Goal: Task Accomplishment & Management: Manage account settings

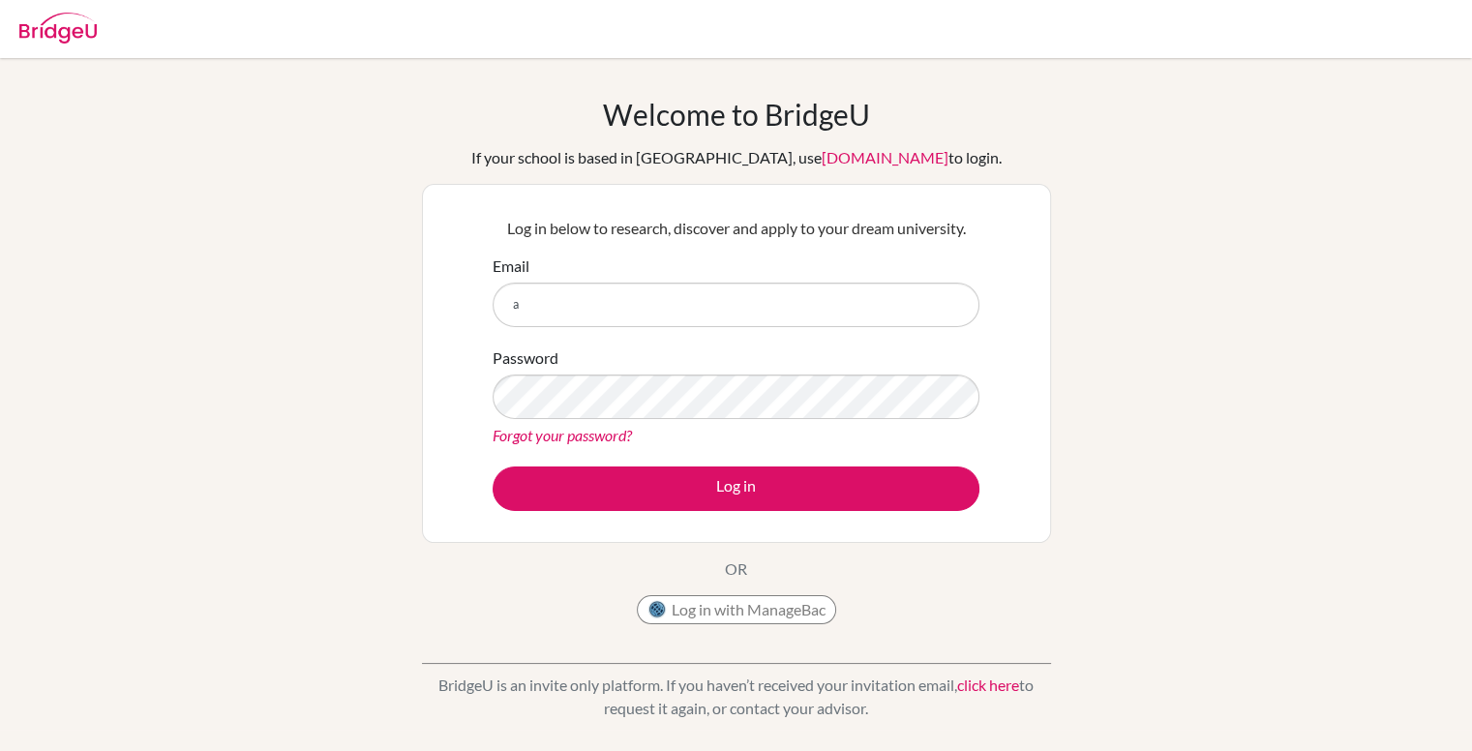
type input "[EMAIL_ADDRESS][DOMAIN_NAME]"
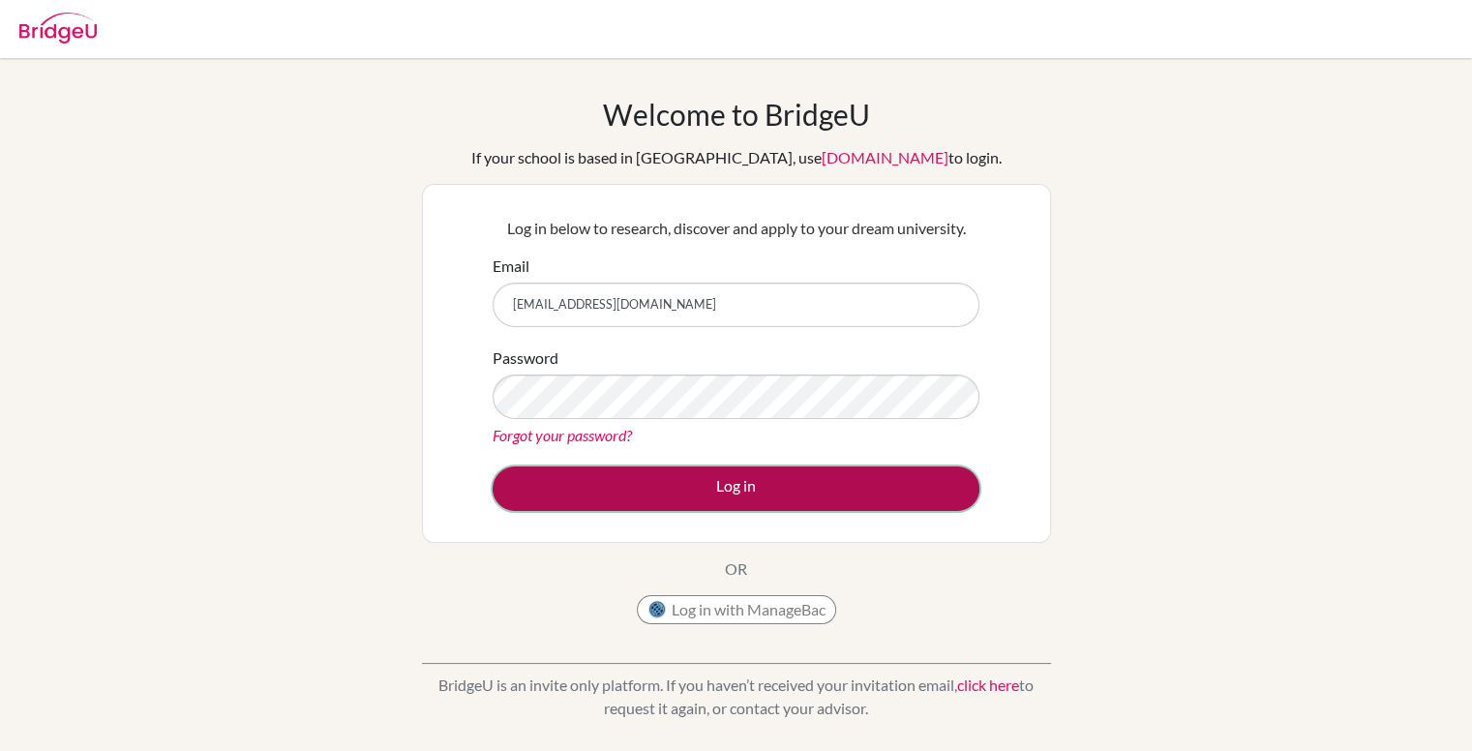
click at [677, 483] on button "Log in" at bounding box center [736, 488] width 487 height 45
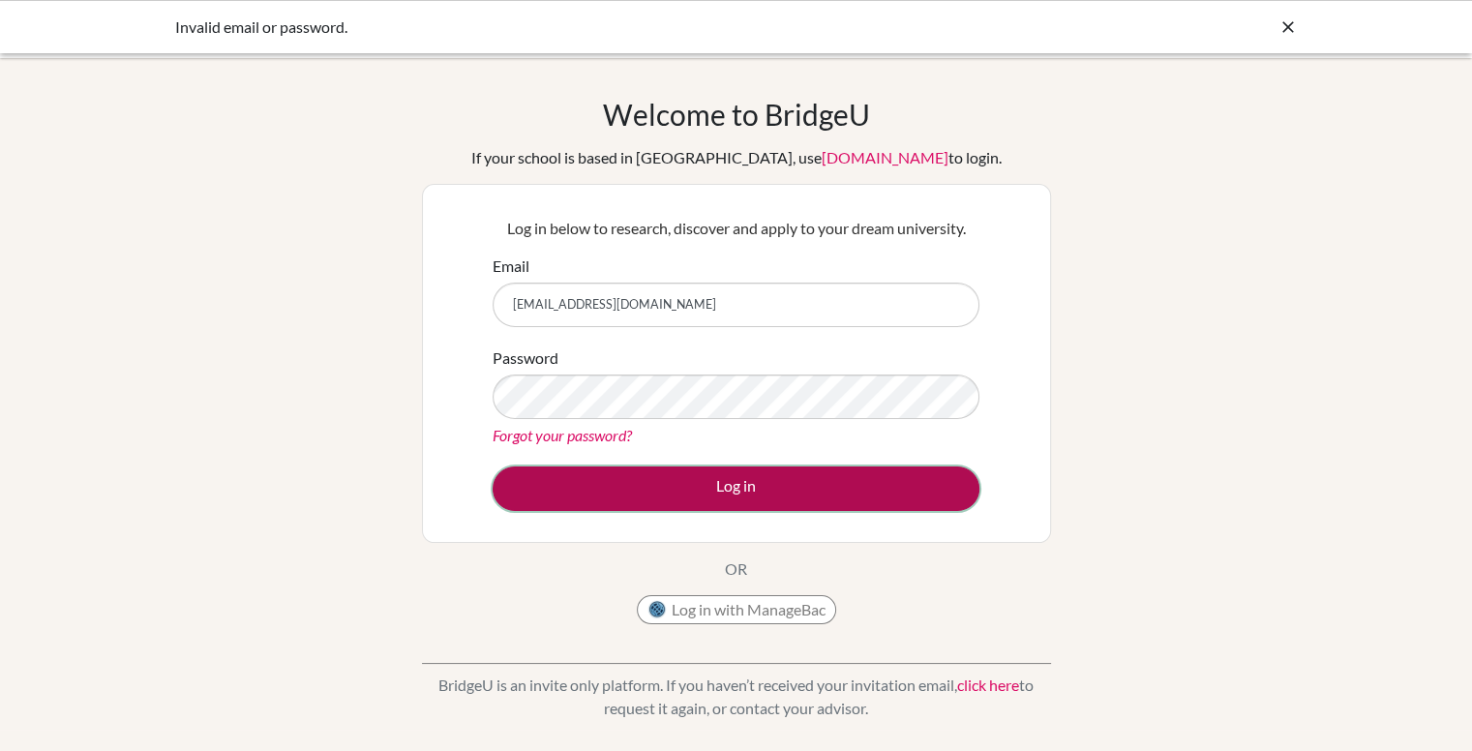
click at [629, 470] on button "Log in" at bounding box center [736, 488] width 487 height 45
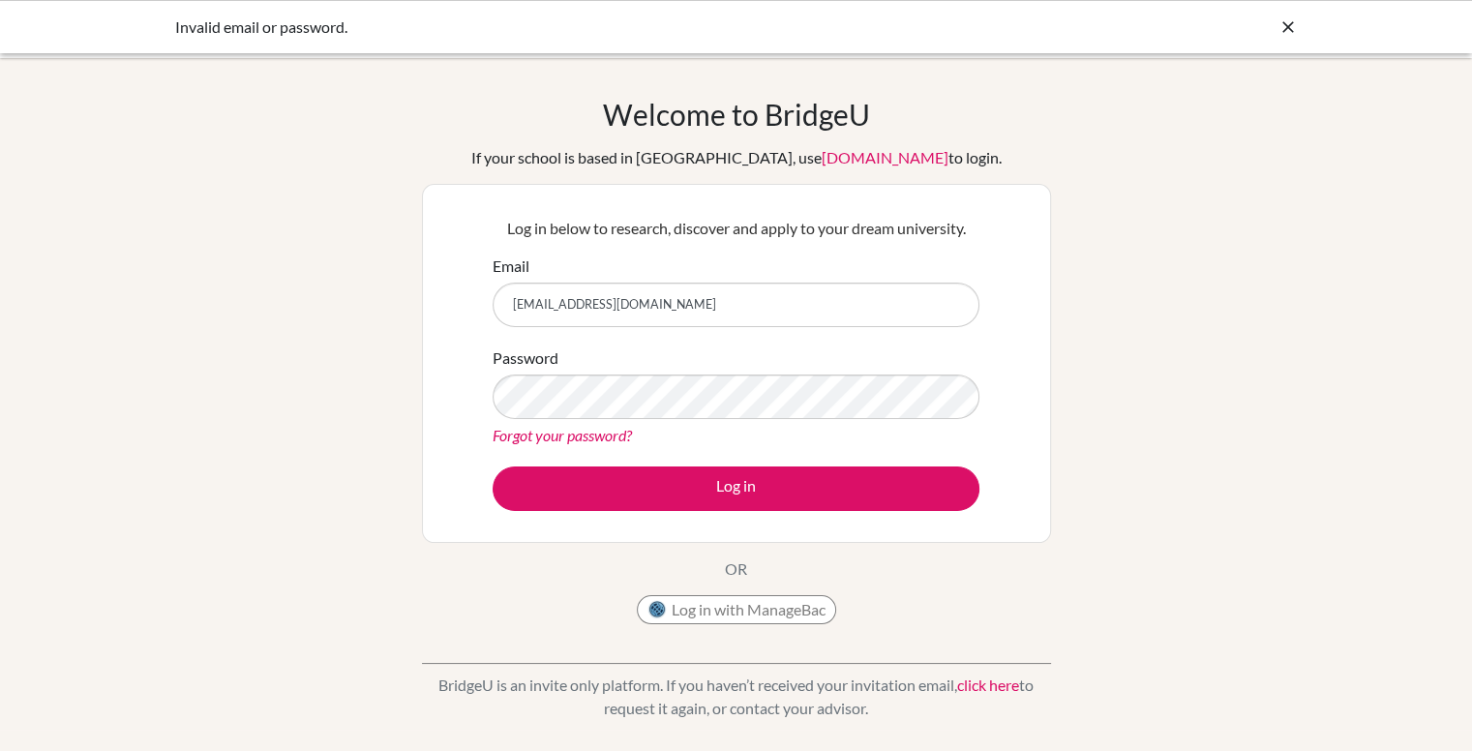
click at [553, 427] on link "Forgot your password?" at bounding box center [562, 435] width 139 height 18
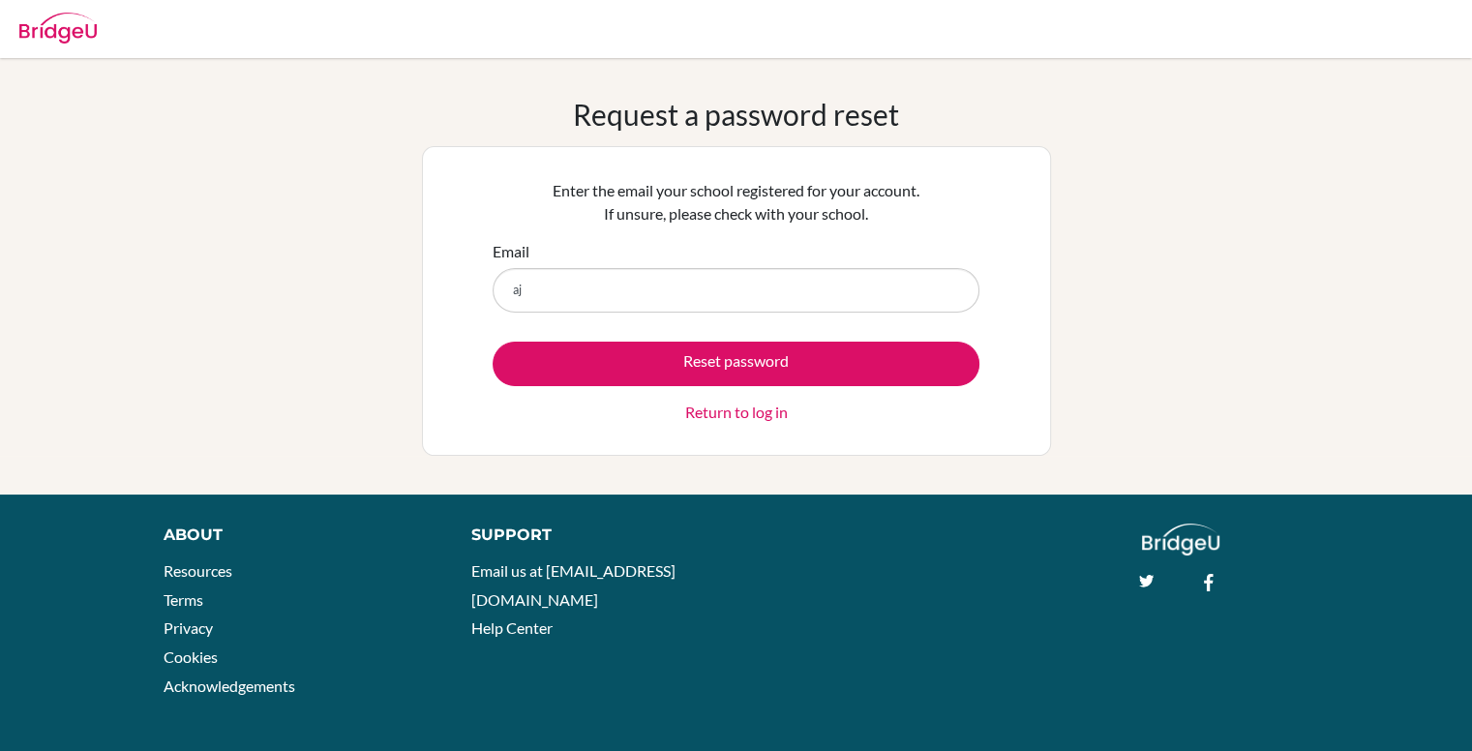
type input "[EMAIL_ADDRESS][DOMAIN_NAME]"
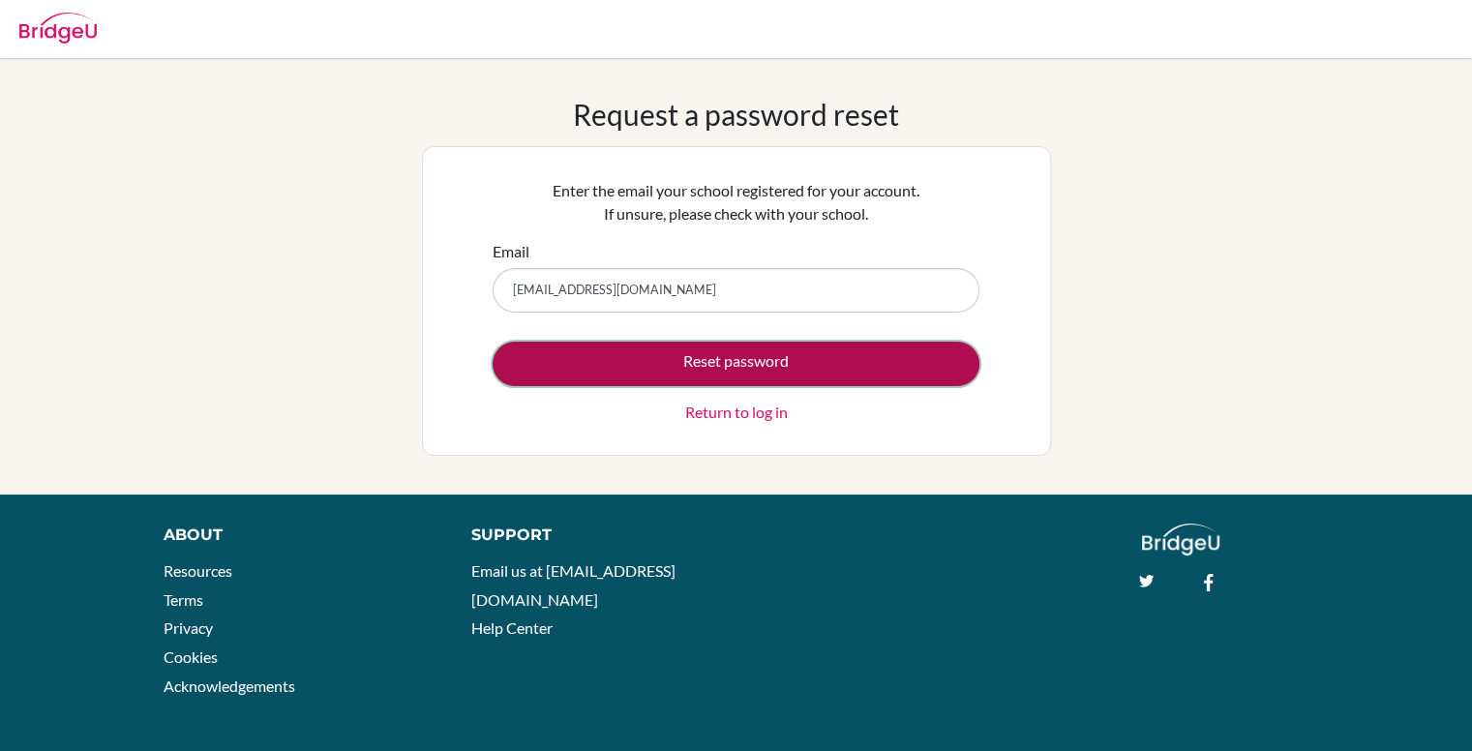
click at [639, 367] on button "Reset password" at bounding box center [736, 364] width 487 height 45
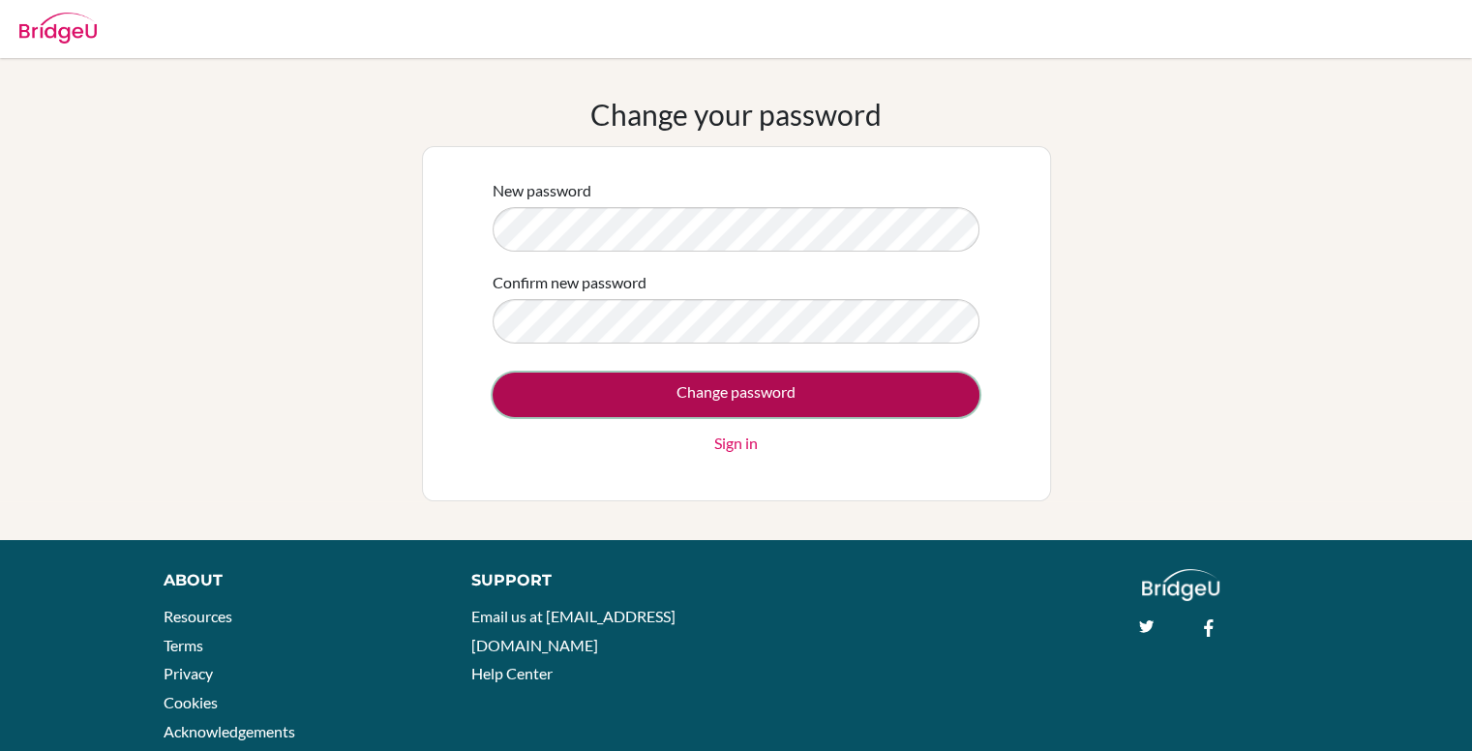
click at [729, 391] on input "Change password" at bounding box center [736, 395] width 487 height 45
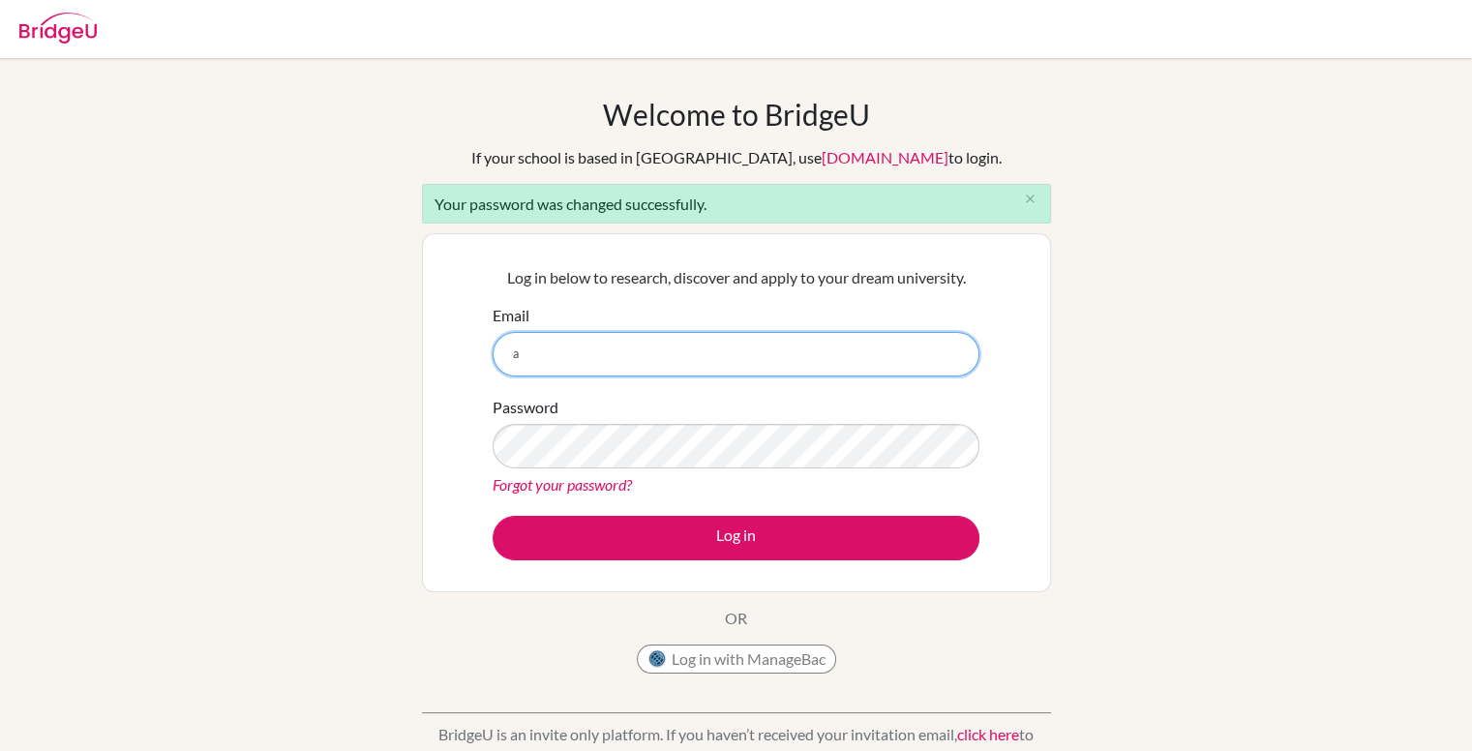
type input "[EMAIL_ADDRESS][DOMAIN_NAME]"
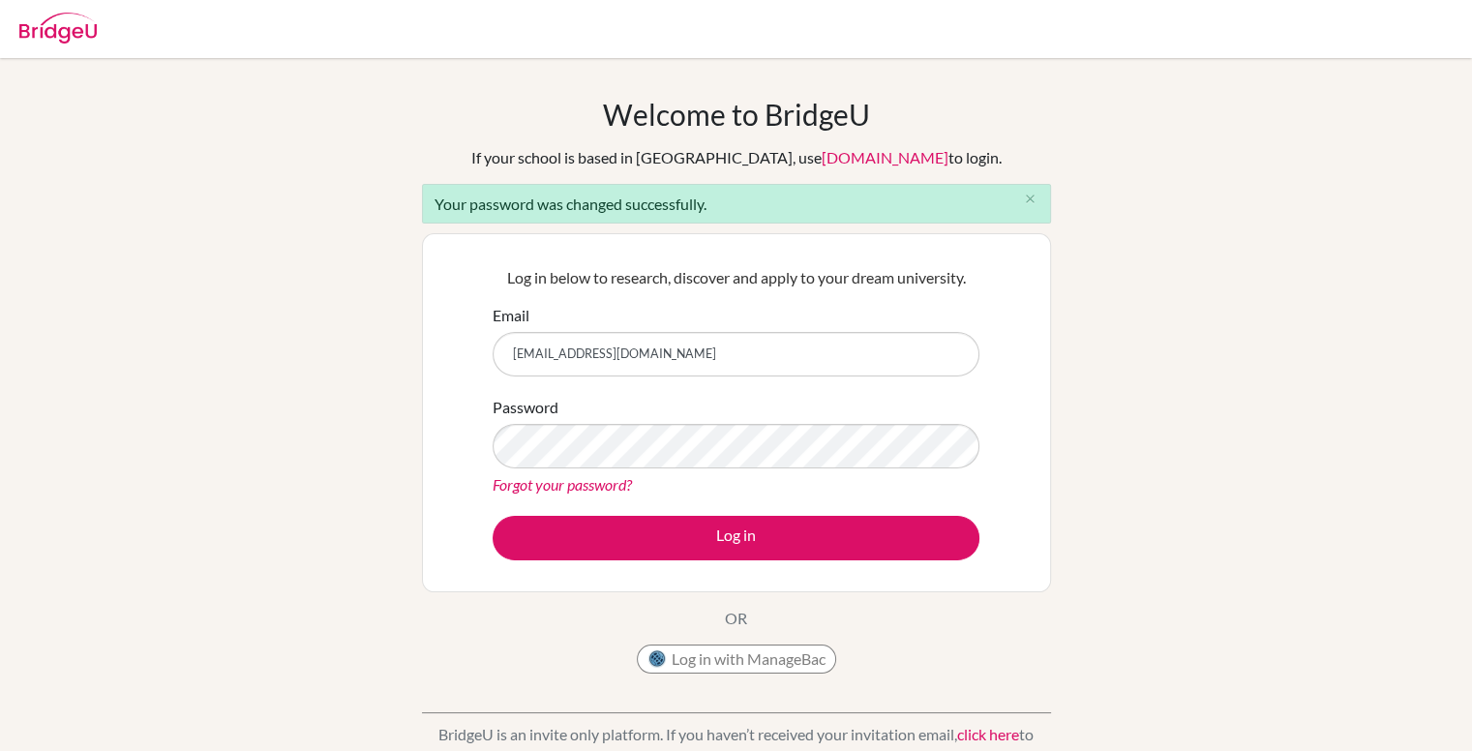
click at [616, 477] on link "Forgot your password?" at bounding box center [562, 484] width 139 height 18
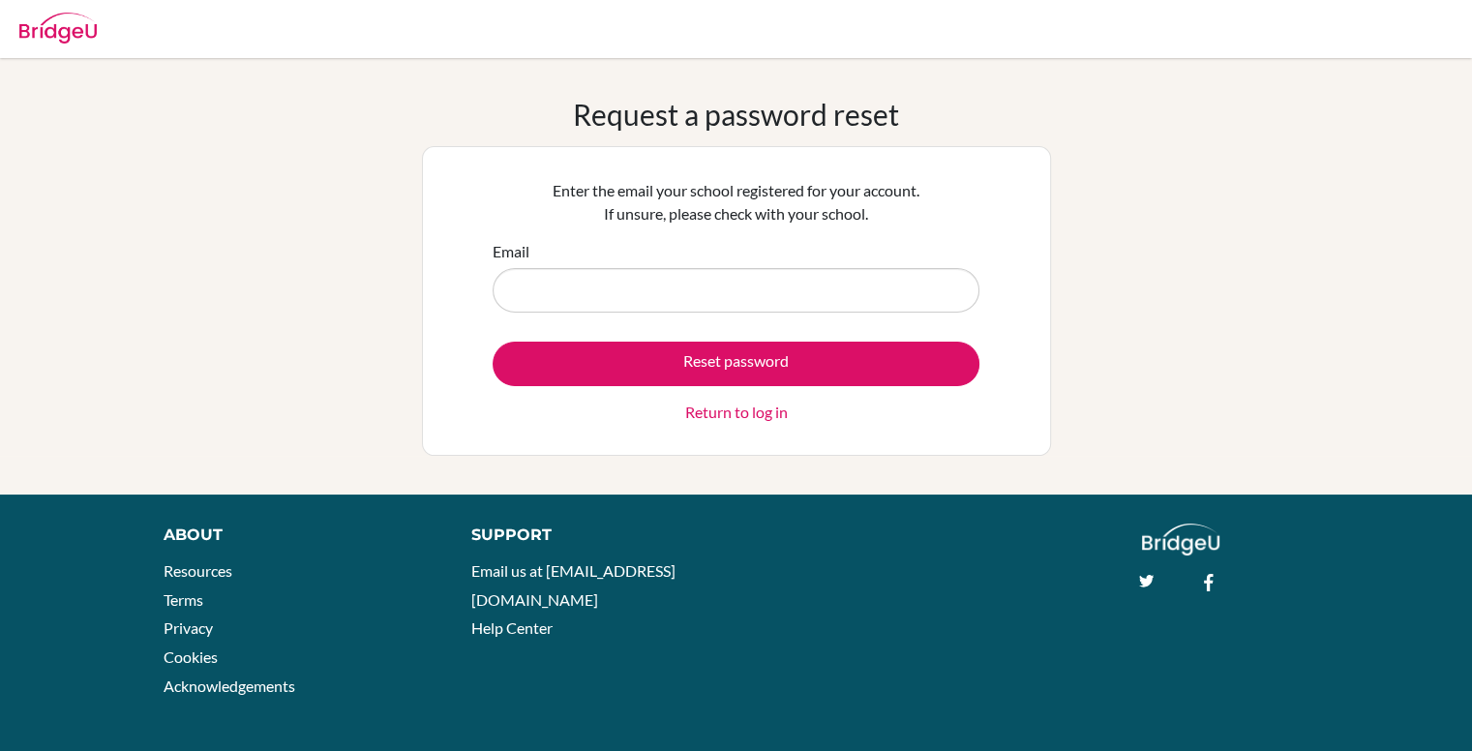
click at [714, 408] on link "Return to log in" at bounding box center [736, 412] width 103 height 23
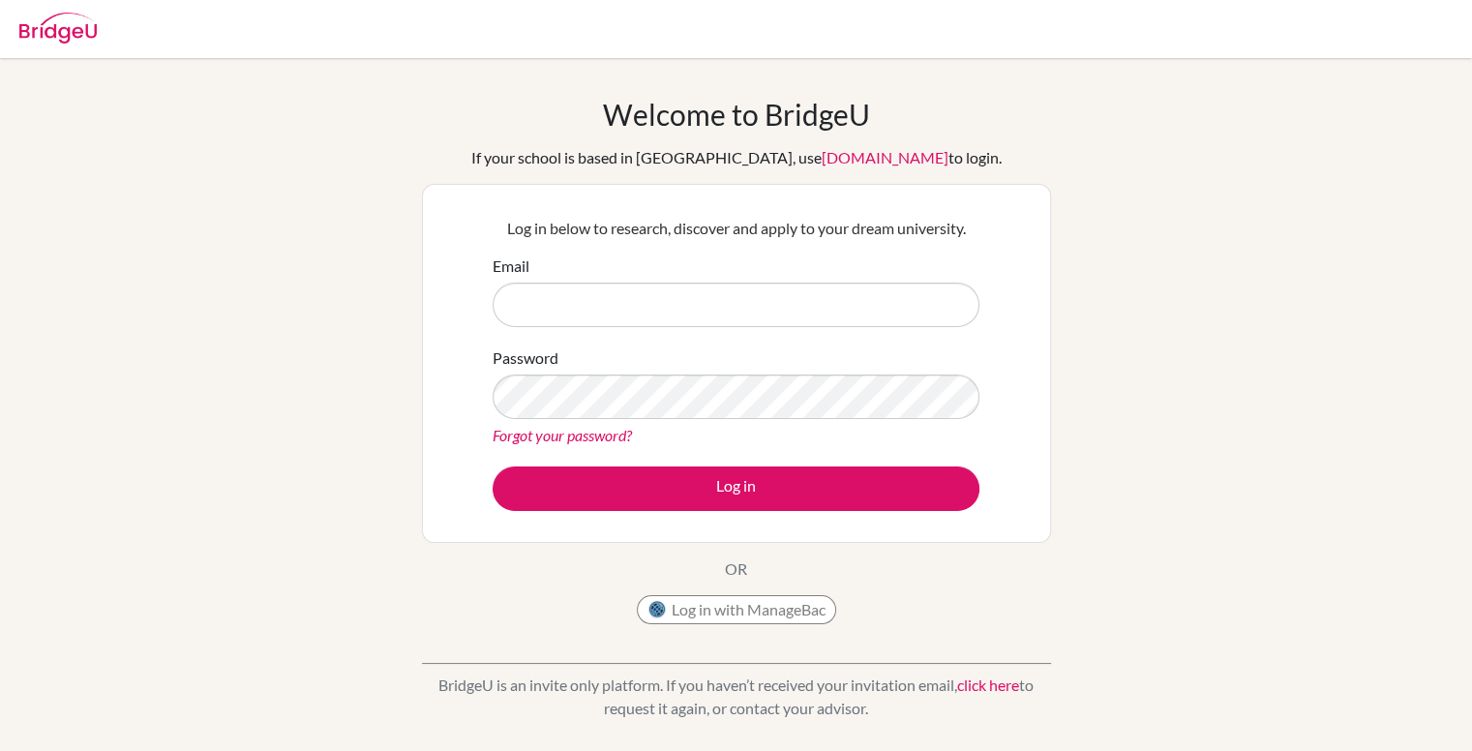
click at [608, 299] on input "Email" at bounding box center [736, 305] width 487 height 45
type input "[EMAIL_ADDRESS][DOMAIN_NAME]"
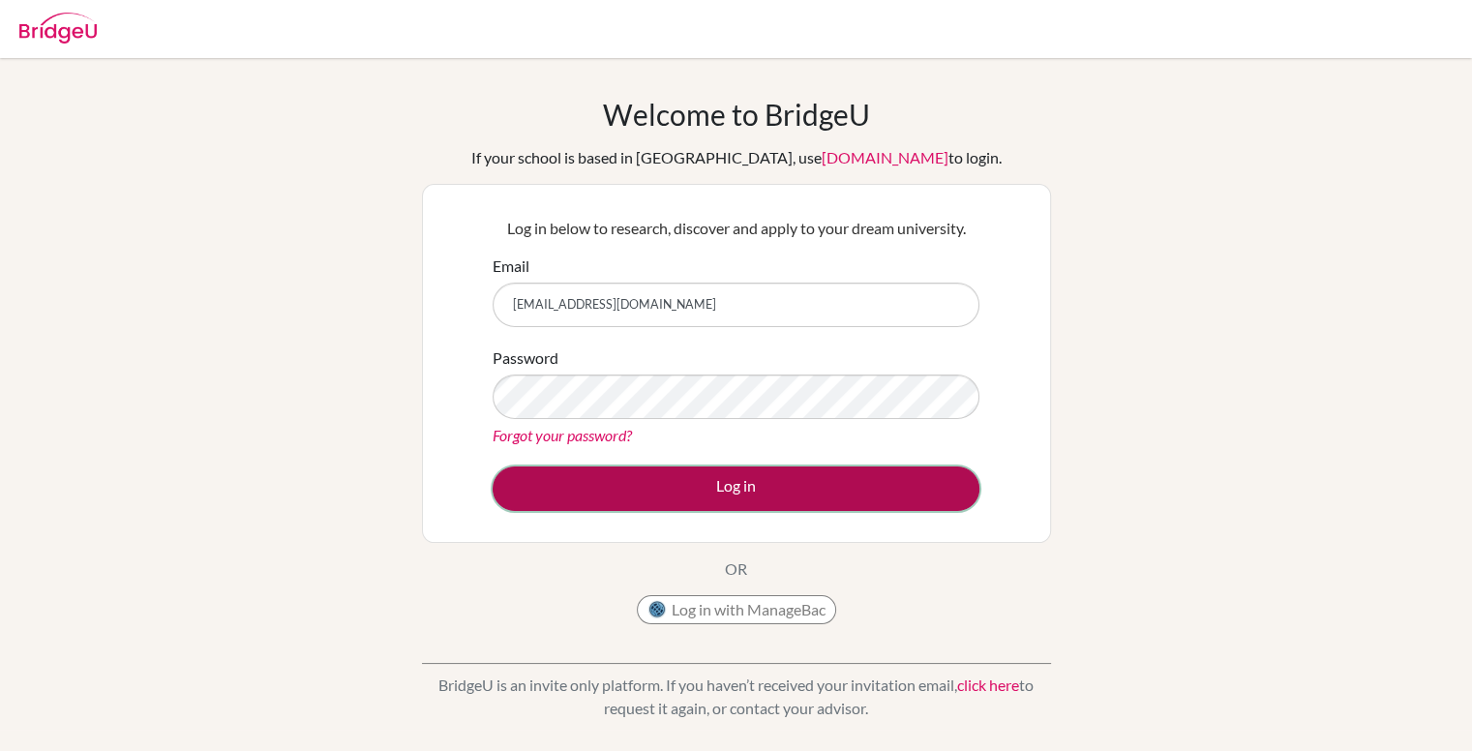
click at [681, 485] on button "Log in" at bounding box center [736, 488] width 487 height 45
